Goal: Task Accomplishment & Management: Complete application form

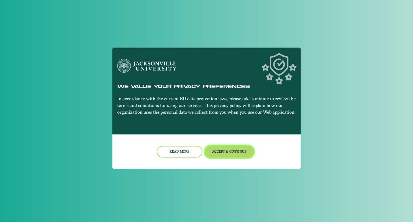
click at [232, 151] on button "Accept & Continue" at bounding box center [229, 152] width 49 height 12
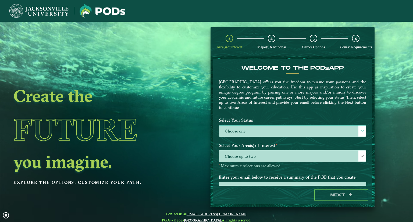
click at [360, 129] on span at bounding box center [362, 131] width 4 height 4
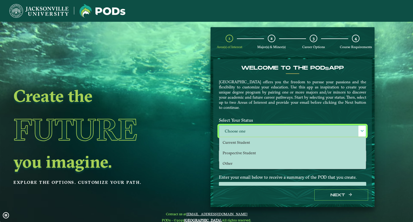
scroll to position [20, 0]
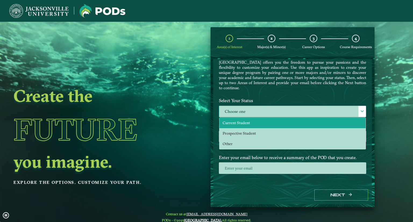
click at [236, 124] on li "Current Student" at bounding box center [292, 123] width 146 height 10
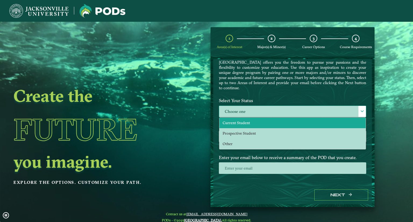
select select "[object Object]"
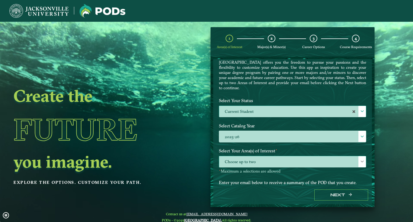
click at [283, 162] on span "Choose up to two" at bounding box center [292, 162] width 147 height 12
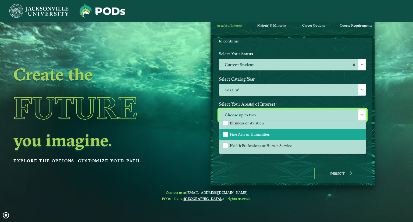
scroll to position [36, 0]
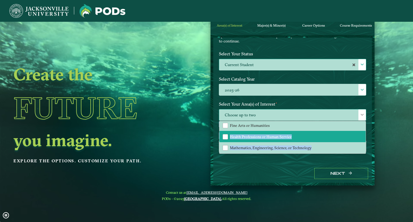
drag, startPoint x: 363, startPoint y: 126, endPoint x: 357, endPoint y: 139, distance: 14.8
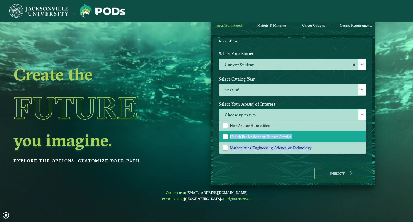
click at [363, 146] on div "Welcome to the POD s app [GEOGRAPHIC_DATA] offers you the freedom to pursue you…" at bounding box center [292, 78] width 147 height 161
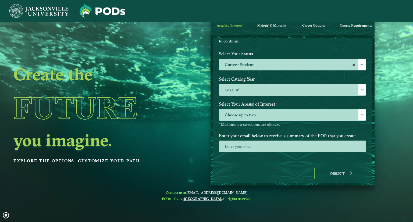
click at [365, 96] on div "Select Catalog Year 2025-26 2025-26" at bounding box center [292, 86] width 155 height 25
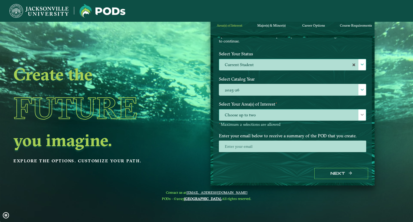
click at [363, 111] on div at bounding box center [362, 114] width 8 height 11
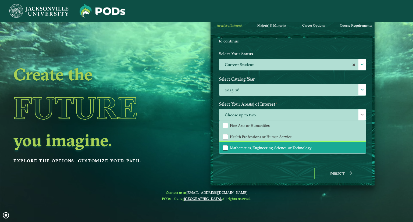
click at [224, 145] on div "Mathematics, Engineering, Science, or Technology" at bounding box center [224, 147] width 5 height 5
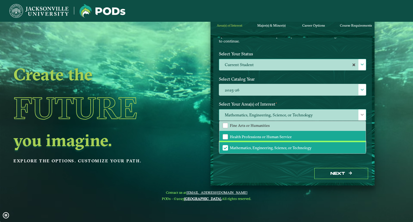
scroll to position [9, 0]
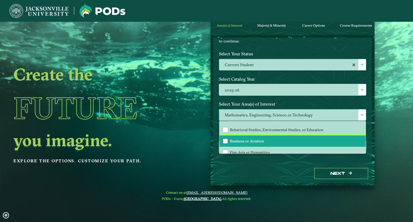
click at [223, 139] on div "Business or Aviation" at bounding box center [224, 140] width 5 height 5
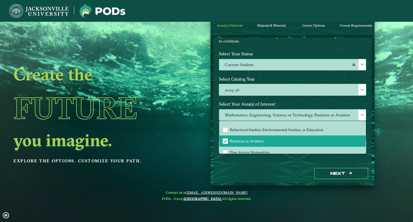
click at [361, 113] on span at bounding box center [362, 115] width 4 height 4
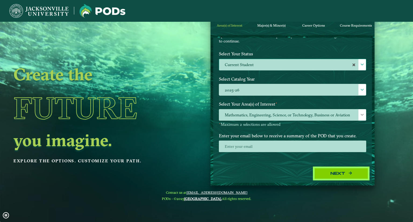
click at [343, 173] on button "Next" at bounding box center [341, 173] width 54 height 11
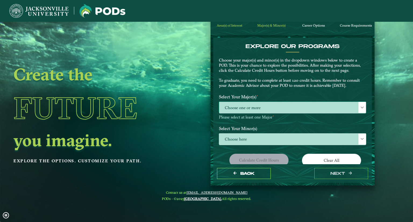
click at [288, 107] on span "Choose one or more" at bounding box center [292, 108] width 147 height 12
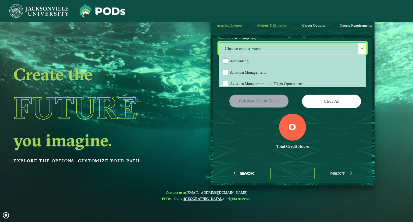
scroll to position [32, 0]
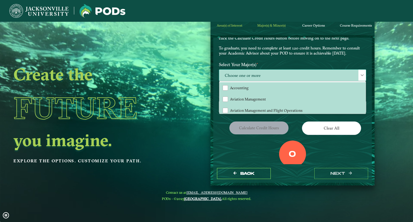
click at [361, 77] on div at bounding box center [362, 75] width 8 height 11
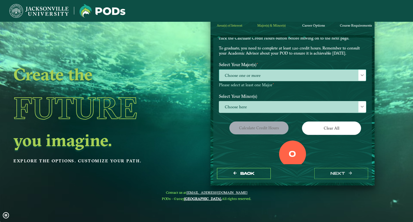
click at [341, 74] on span "Choose one or more" at bounding box center [292, 76] width 147 height 12
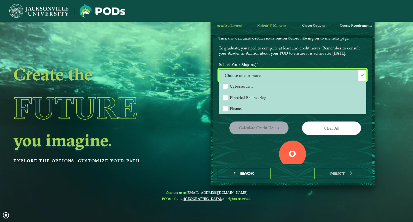
scroll to position [118, 0]
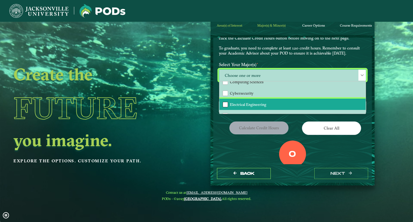
click at [224, 102] on div "Electrical Engineering" at bounding box center [224, 104] width 5 height 5
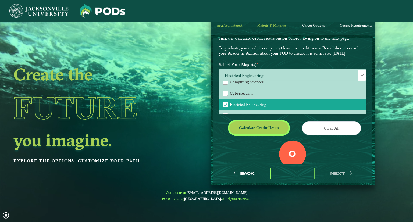
click at [258, 127] on button "Calculate credit hours" at bounding box center [258, 127] width 59 height 13
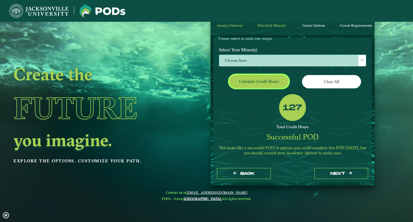
scroll to position [0, 0]
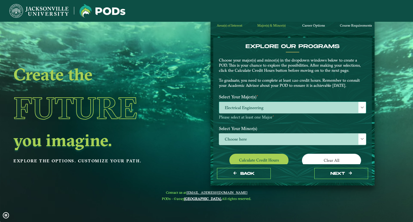
click at [360, 106] on span at bounding box center [362, 108] width 4 height 4
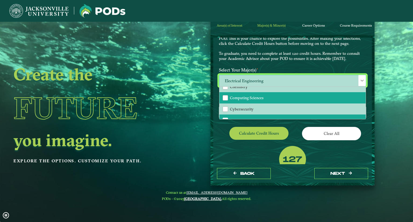
scroll to position [134, 0]
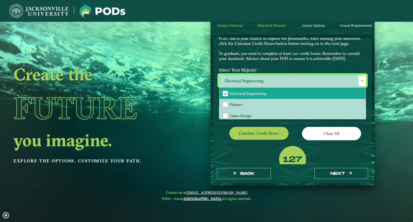
click at [225, 92] on span "Electrical Engineering" at bounding box center [225, 93] width 5 height 5
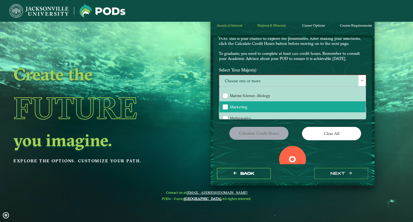
scroll to position [215, 0]
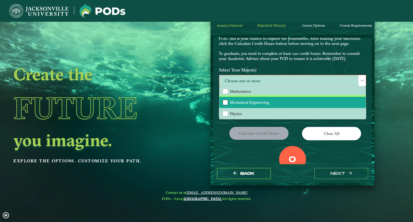
click at [224, 100] on div "Mechanical Engineering" at bounding box center [224, 102] width 5 height 5
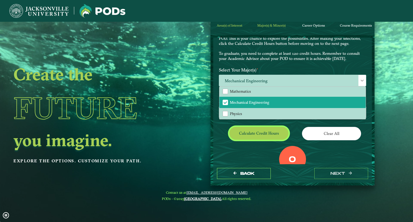
click at [253, 133] on button "Calculate credit hours" at bounding box center [258, 133] width 59 height 13
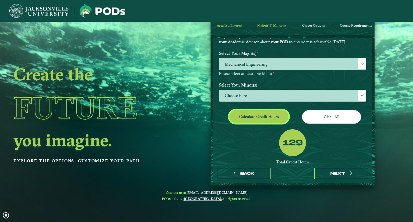
scroll to position [0, 0]
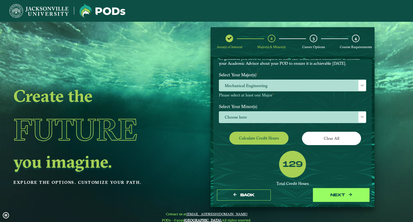
click at [340, 192] on button "next" at bounding box center [341, 194] width 54 height 11
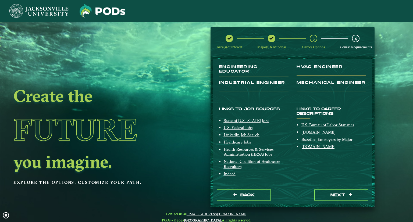
scroll to position [9, 0]
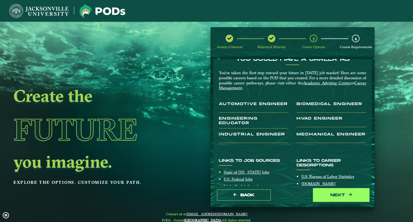
click at [337, 195] on button "next" at bounding box center [341, 194] width 54 height 11
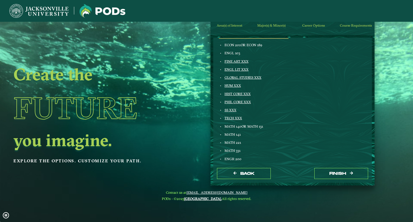
scroll to position [0, 0]
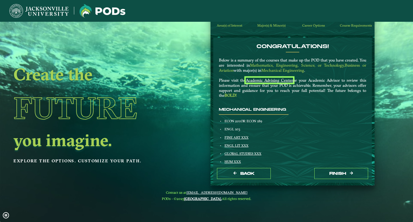
click at [271, 80] on u "Academic Advising Center" at bounding box center [269, 80] width 47 height 5
